Goal: Transaction & Acquisition: Purchase product/service

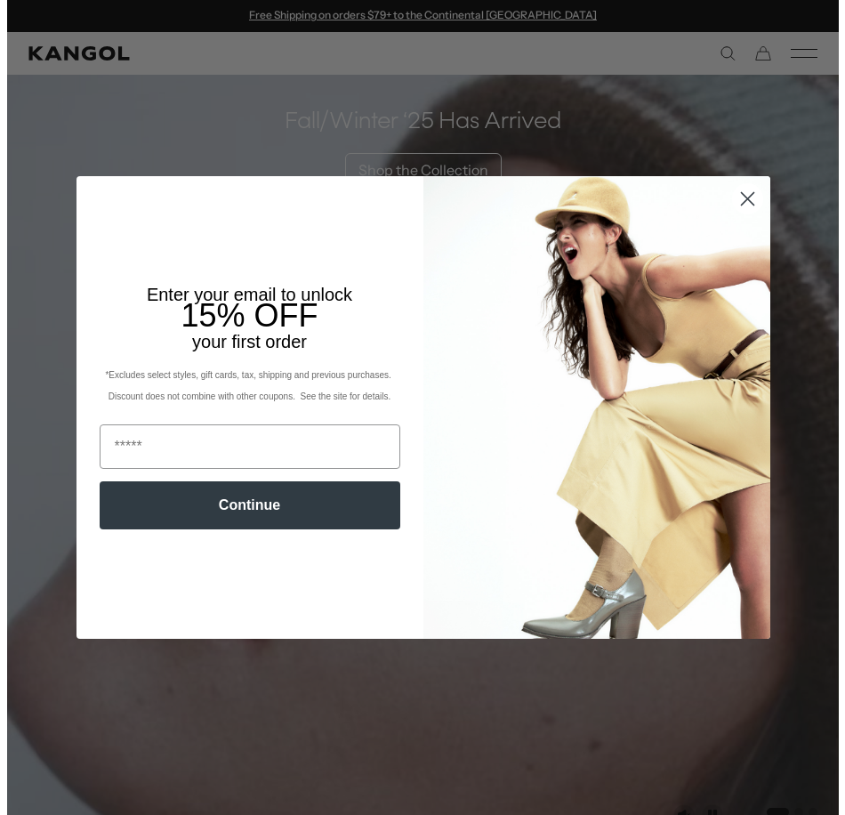
scroll to position [534, 0]
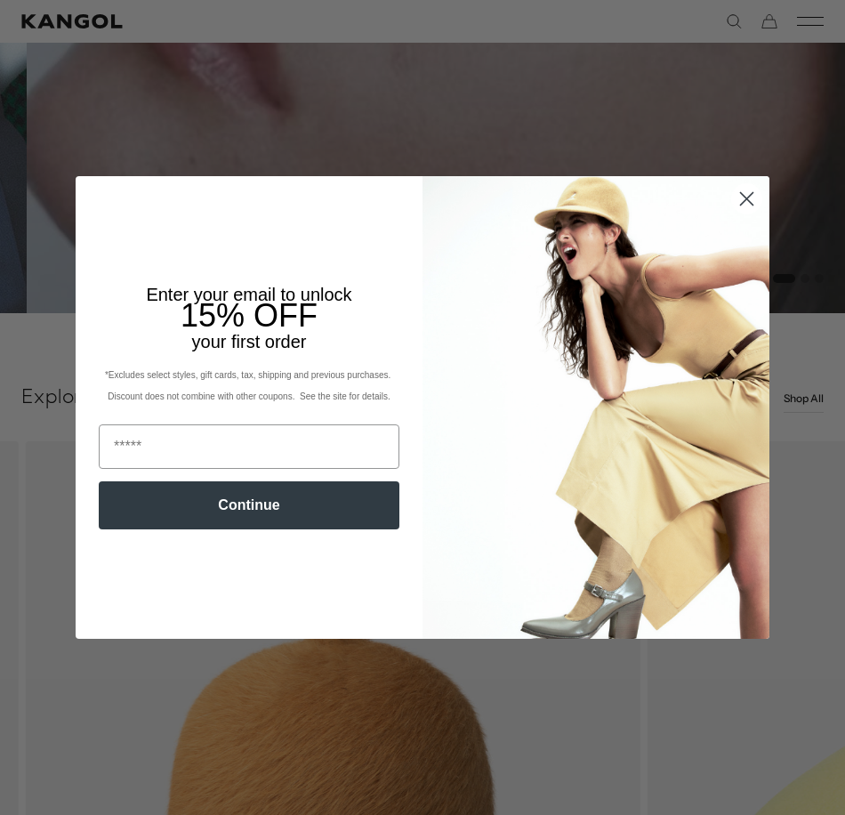
click at [739, 196] on circle "Close dialog" at bounding box center [746, 198] width 29 height 29
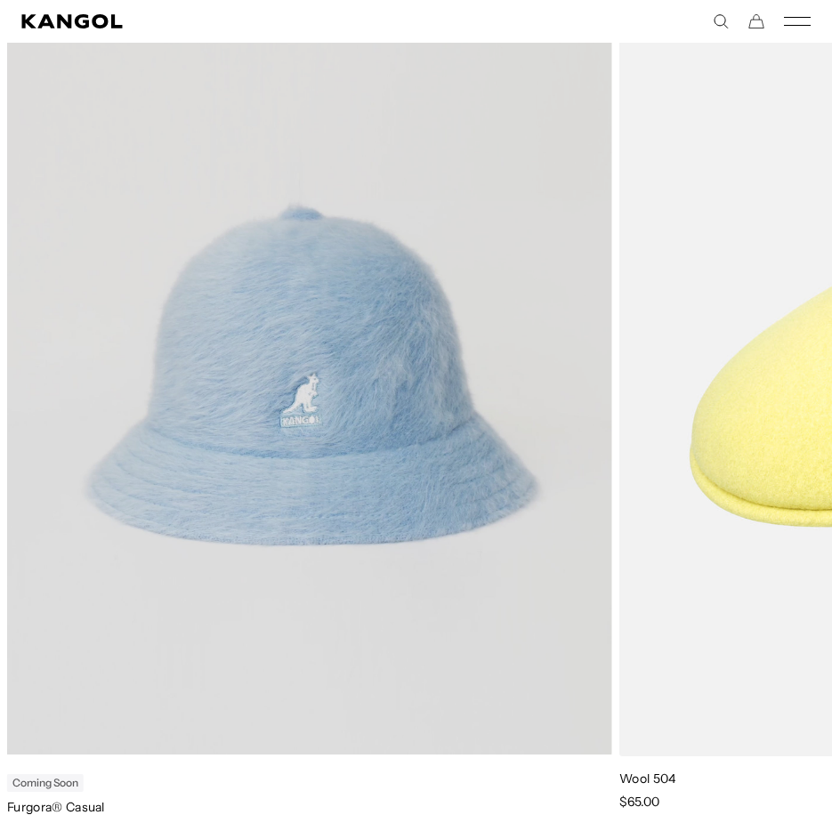
scroll to position [1157, 0]
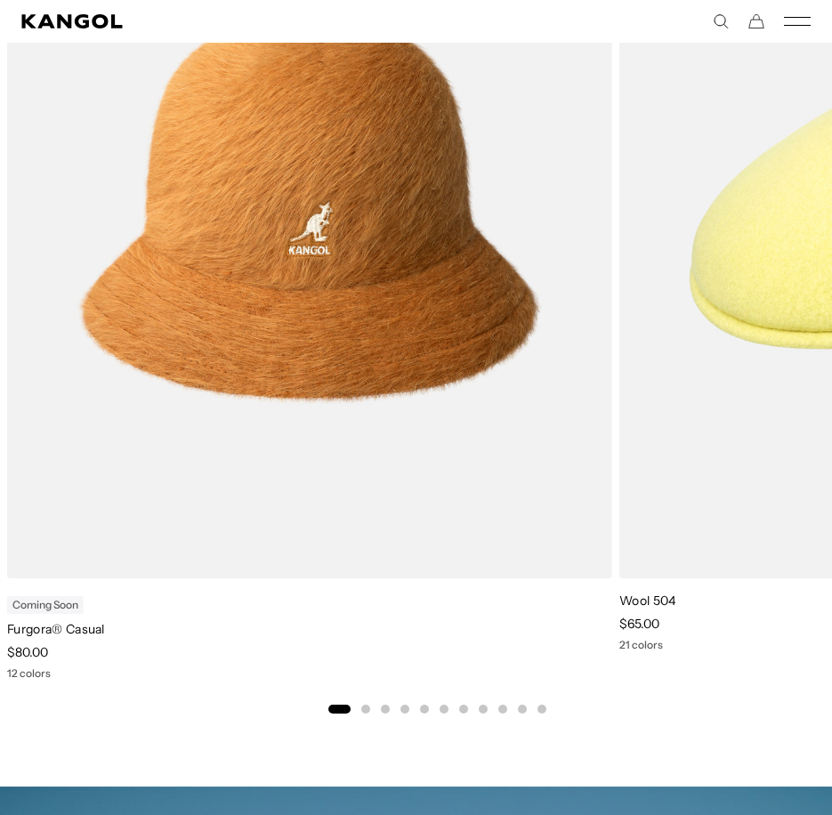
click at [367, 705] on button "Go to slide 2" at bounding box center [365, 709] width 9 height 9
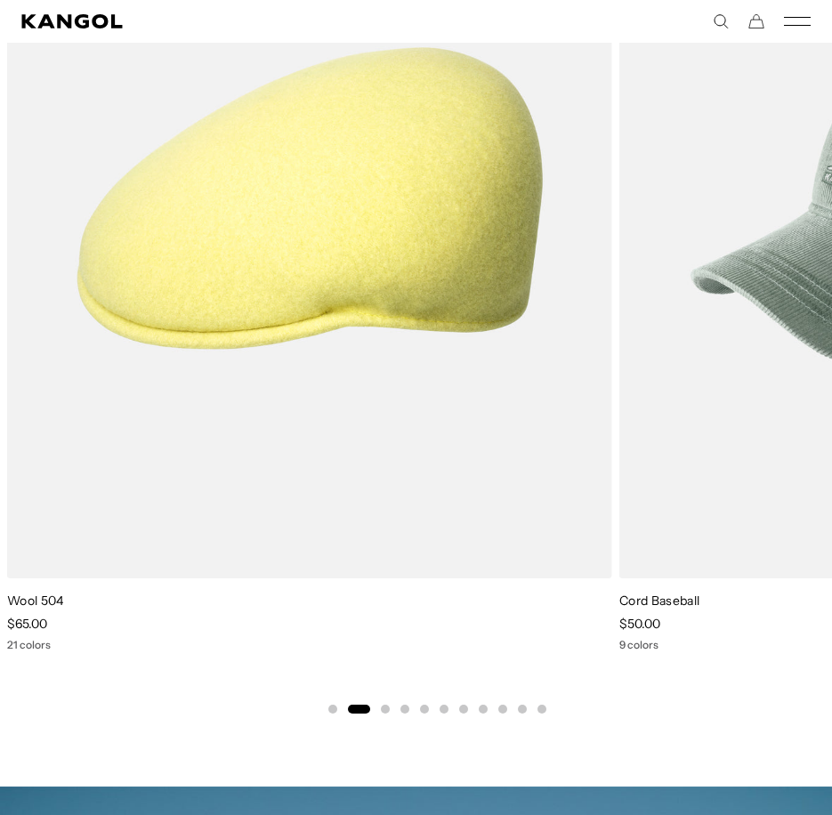
click at [388, 711] on button "Go to slide 3" at bounding box center [385, 709] width 9 height 9
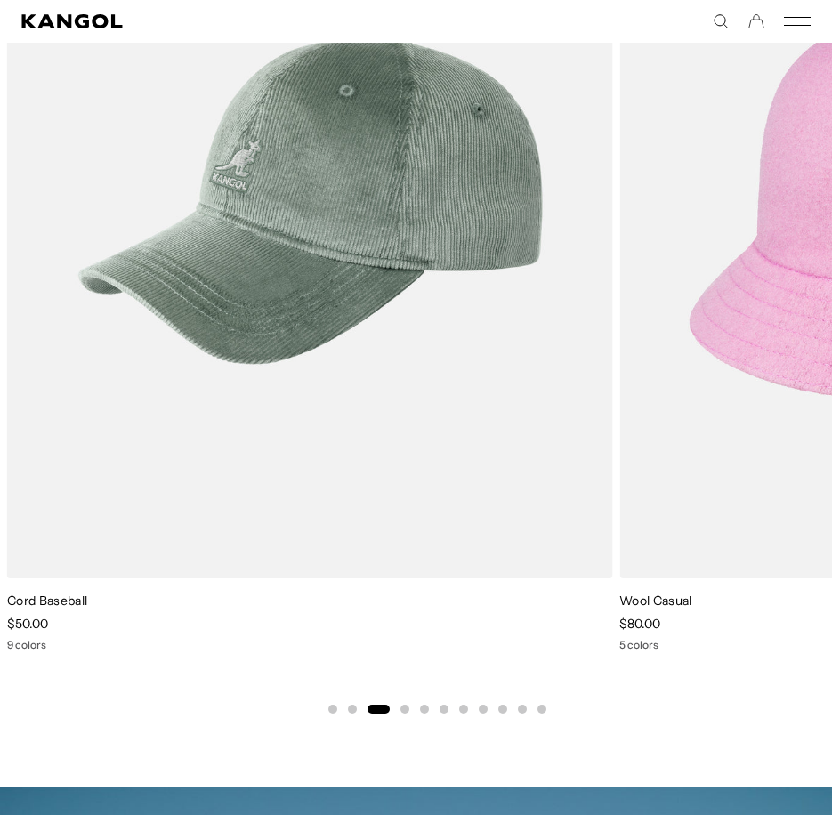
click at [406, 709] on button "Go to slide 4" at bounding box center [404, 709] width 9 height 9
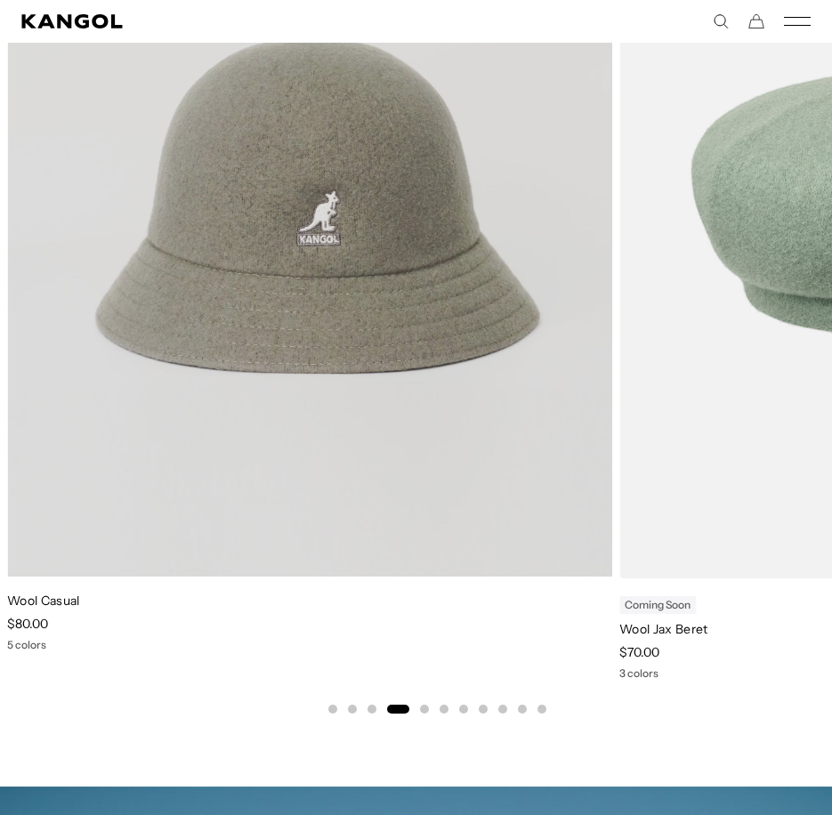
click at [329, 299] on video "Wool Casual" at bounding box center [309, 197] width 605 height 758
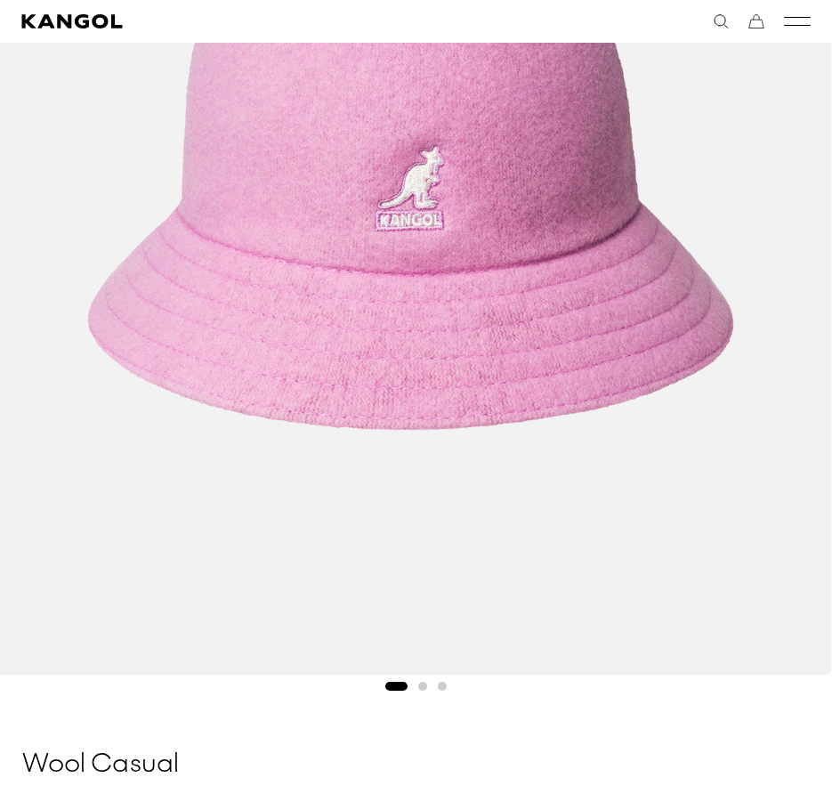
scroll to position [267, 0]
